Goal: Task Accomplishment & Management: Manage account settings

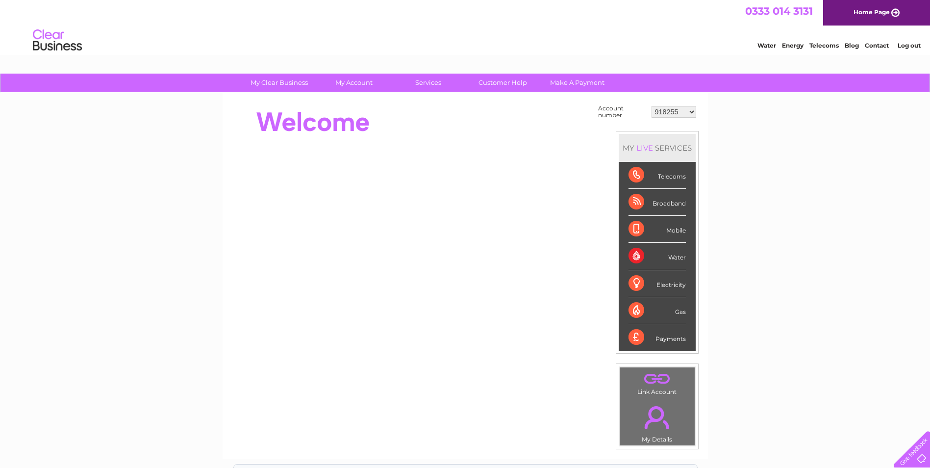
click at [663, 113] on select "918255 918931 935260 954825 976031 976375 983619 987526 991567 1080197 1090330 …" at bounding box center [673, 112] width 45 height 12
click at [681, 115] on select "918255 918931 935260 954825 976031 976375 983619 987526 991567 1080197 1090330 …" at bounding box center [673, 112] width 45 height 12
select select "1139987"
click at [651, 106] on select "918255 918931 935260 954825 976031 976375 983619 987526 991567 1080197 1090330 …" at bounding box center [673, 112] width 45 height 12
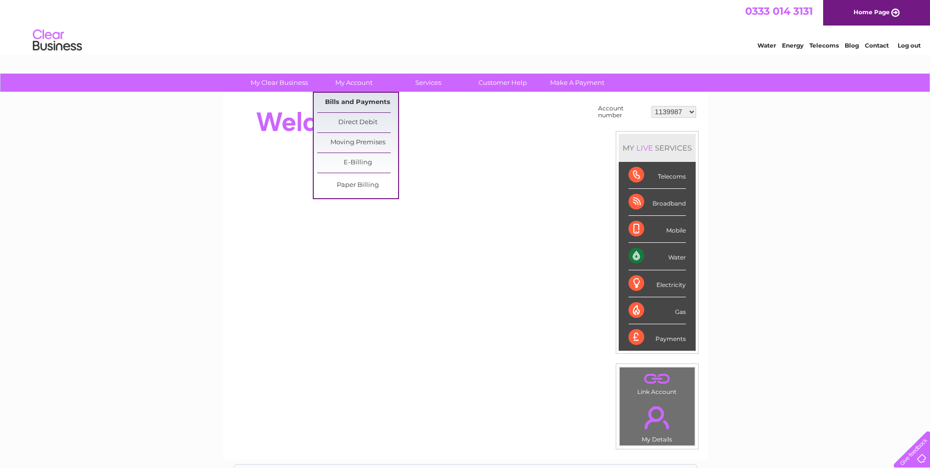
click at [347, 100] on link "Bills and Payments" at bounding box center [357, 103] width 81 height 20
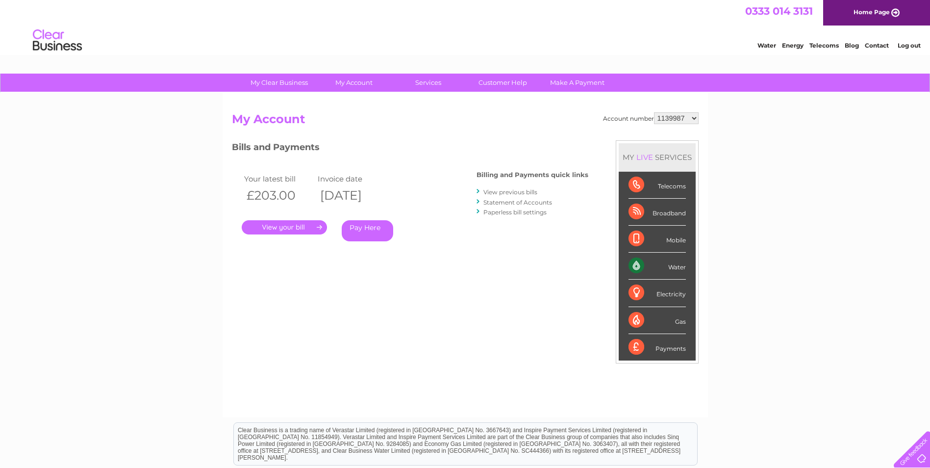
click at [309, 225] on link "." at bounding box center [284, 227] width 85 height 14
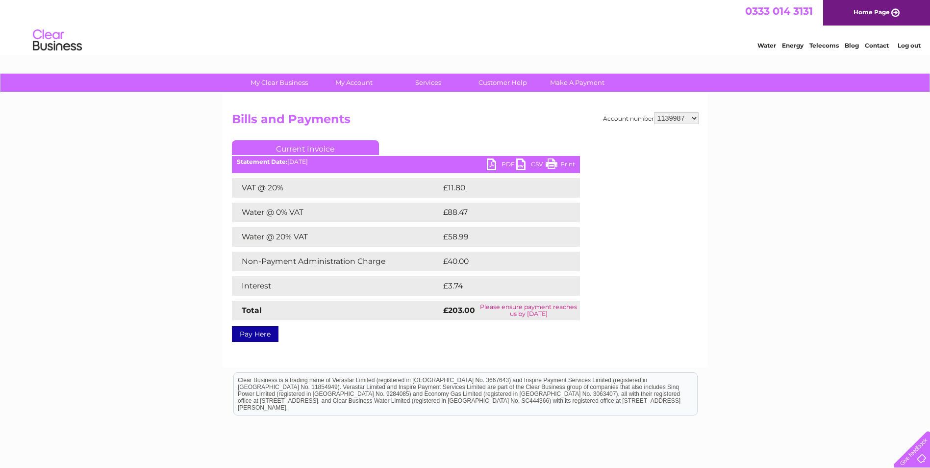
click at [506, 163] on link "PDF" at bounding box center [501, 165] width 29 height 14
